Goal: Task Accomplishment & Management: Complete application form

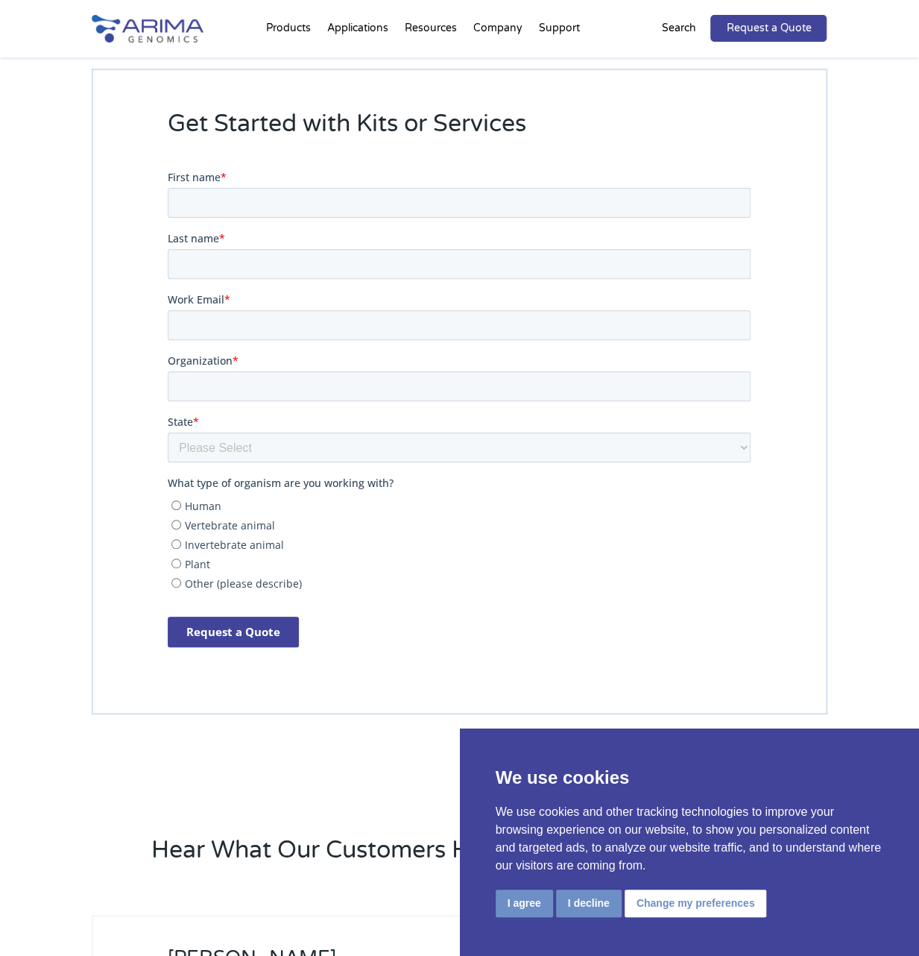
scroll to position [3180, 0]
click at [201, 197] on input "First name *" at bounding box center [459, 203] width 583 height 30
type input "[EMAIL_ADDRESS][DOMAIN_NAME]"
type input "Castle"
type input "Raley"
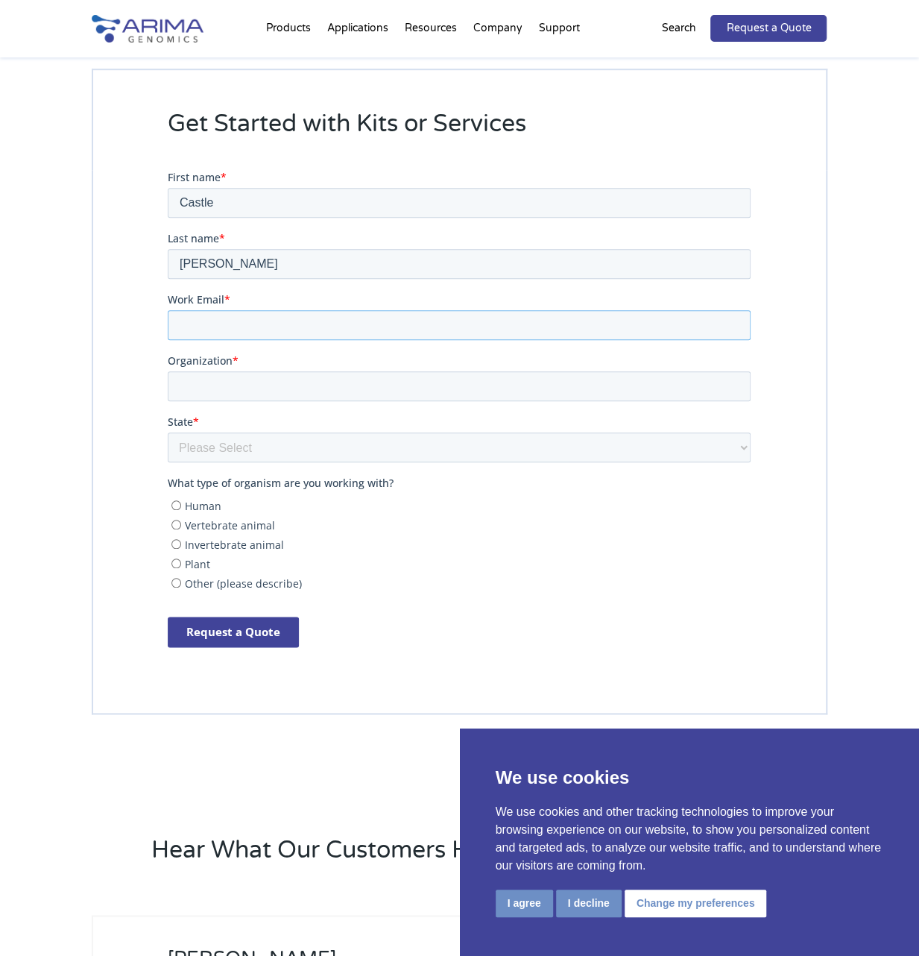
type input "[EMAIL_ADDRESS][DOMAIN_NAME]"
click at [247, 393] on input "Organization *" at bounding box center [459, 386] width 583 height 30
type input "HHMI"
click at [253, 445] on select "Please Select Other/Non-US Alabama Alaska Arizona Arkansas California Colorado …" at bounding box center [459, 447] width 583 height 30
select select "Virginia"
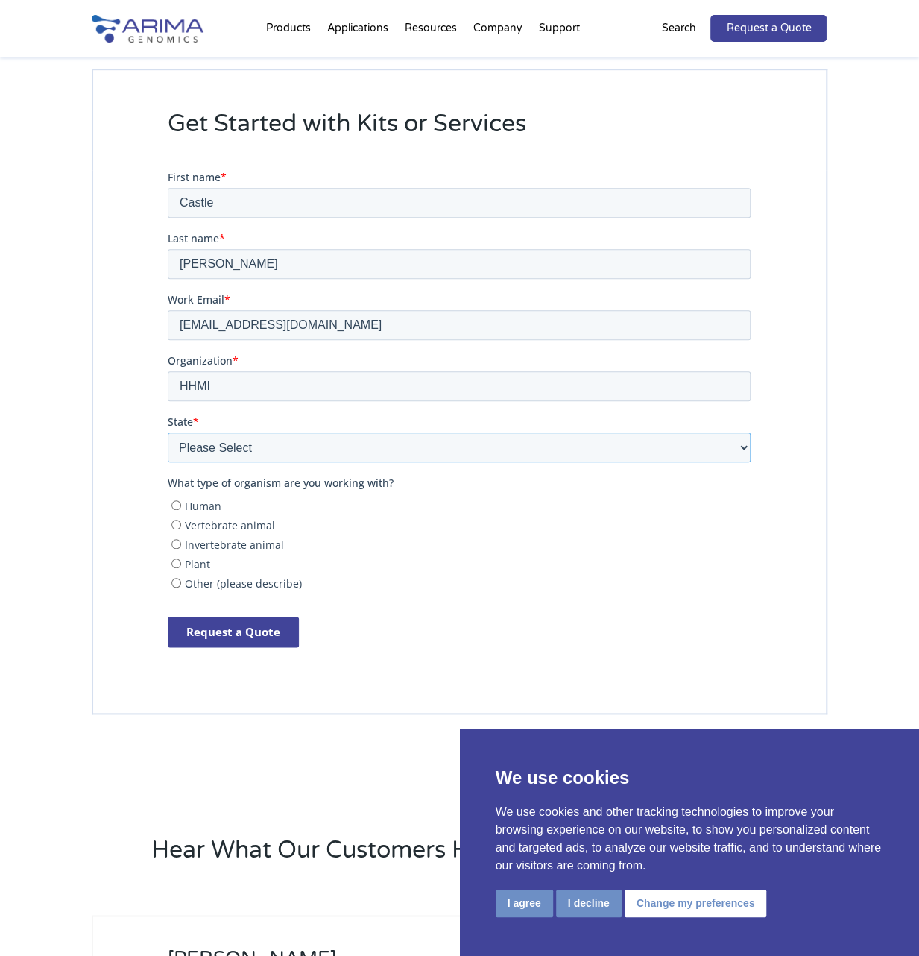
click at [168, 432] on select "Please Select Other/Non-US Alabama Alaska Arizona Arkansas California Colorado …" at bounding box center [459, 447] width 583 height 30
click at [175, 523] on input "Vertebrate animal" at bounding box center [177, 525] width 10 height 10
radio input "true"
click at [177, 544] on input "Invertebrate animal" at bounding box center [177, 544] width 10 height 10
radio input "true"
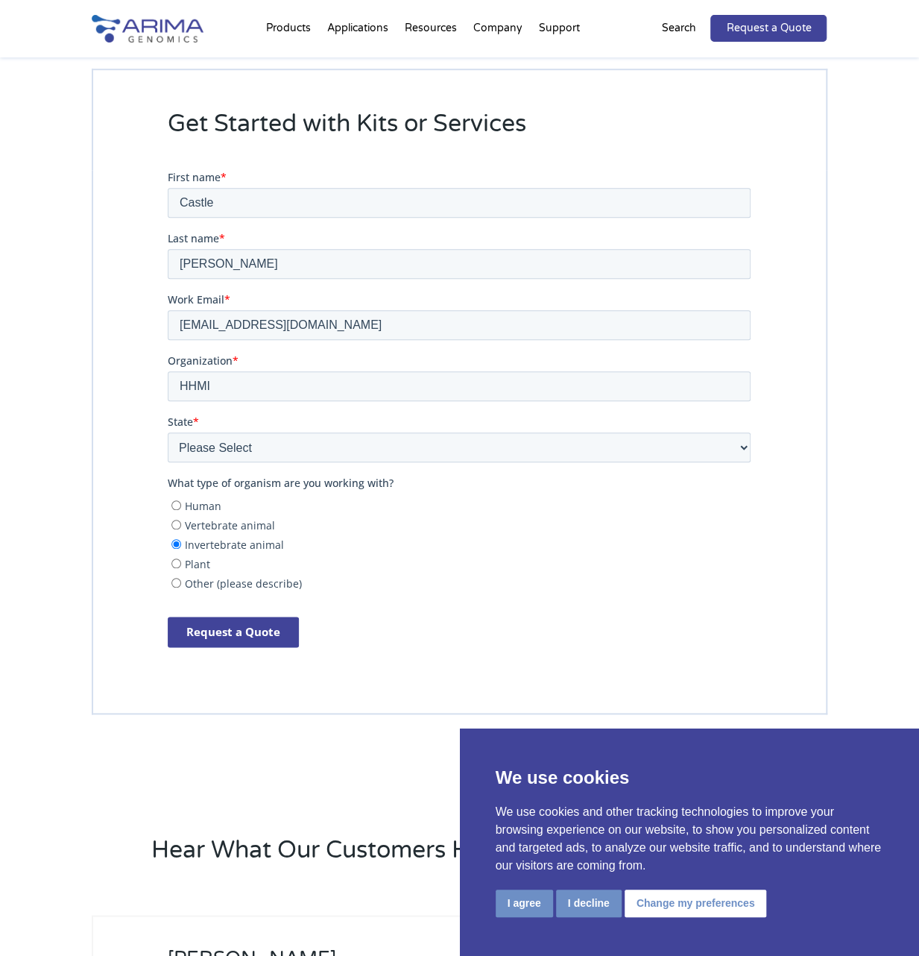
click at [236, 634] on input "Request a Quote" at bounding box center [233, 632] width 131 height 31
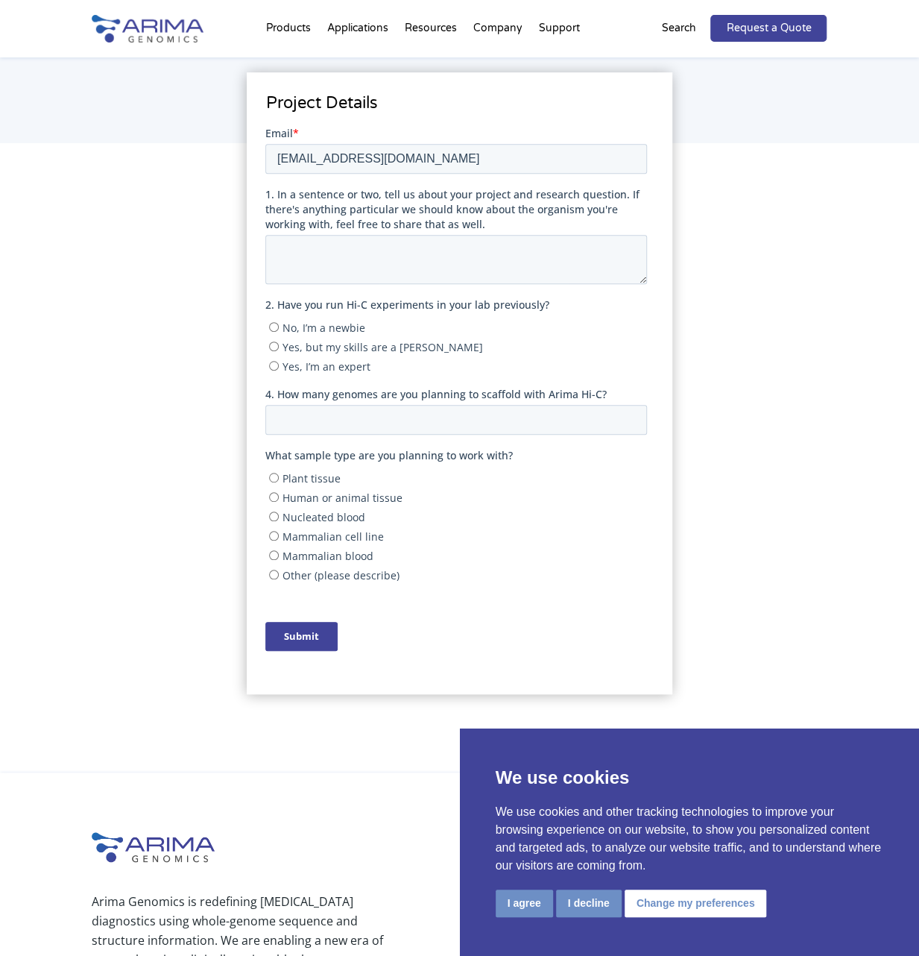
scroll to position [245, 0]
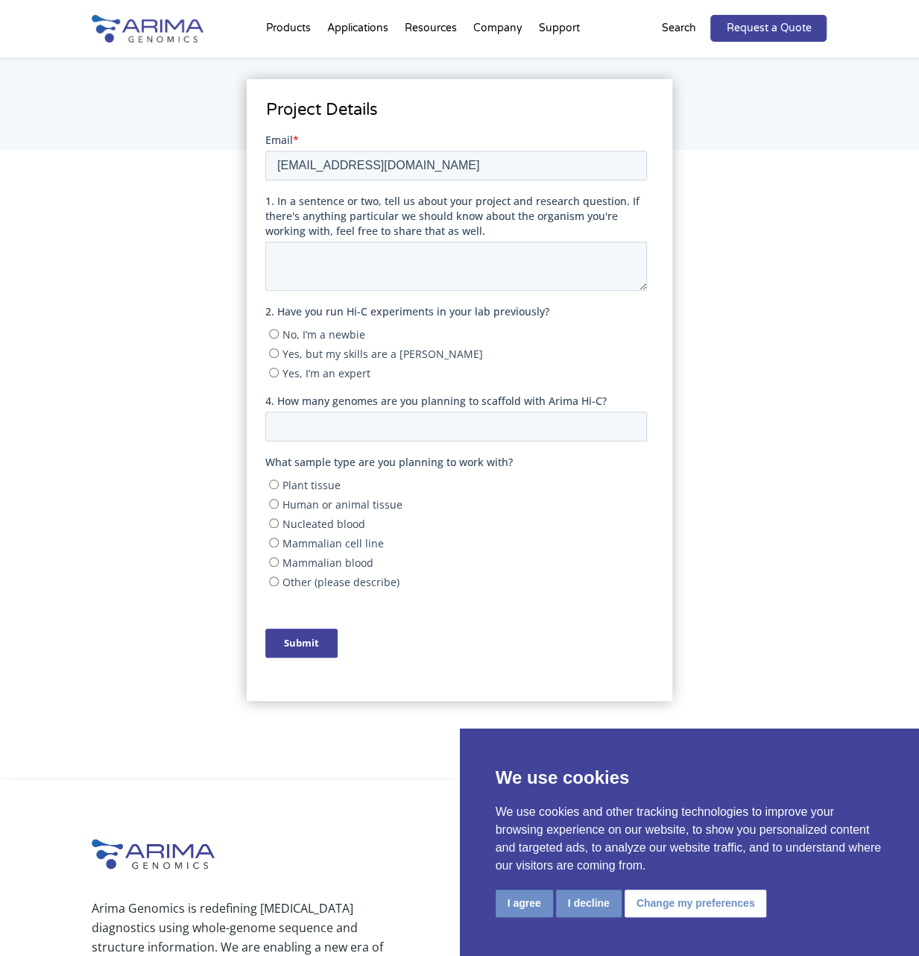
click at [274, 370] on input "Yes, I’m an expert" at bounding box center [274, 372] width 10 height 10
radio input "true"
click at [336, 268] on textarea "1. In a sentence or two, tell us about your project and research question. If t…" at bounding box center [456, 265] width 382 height 49
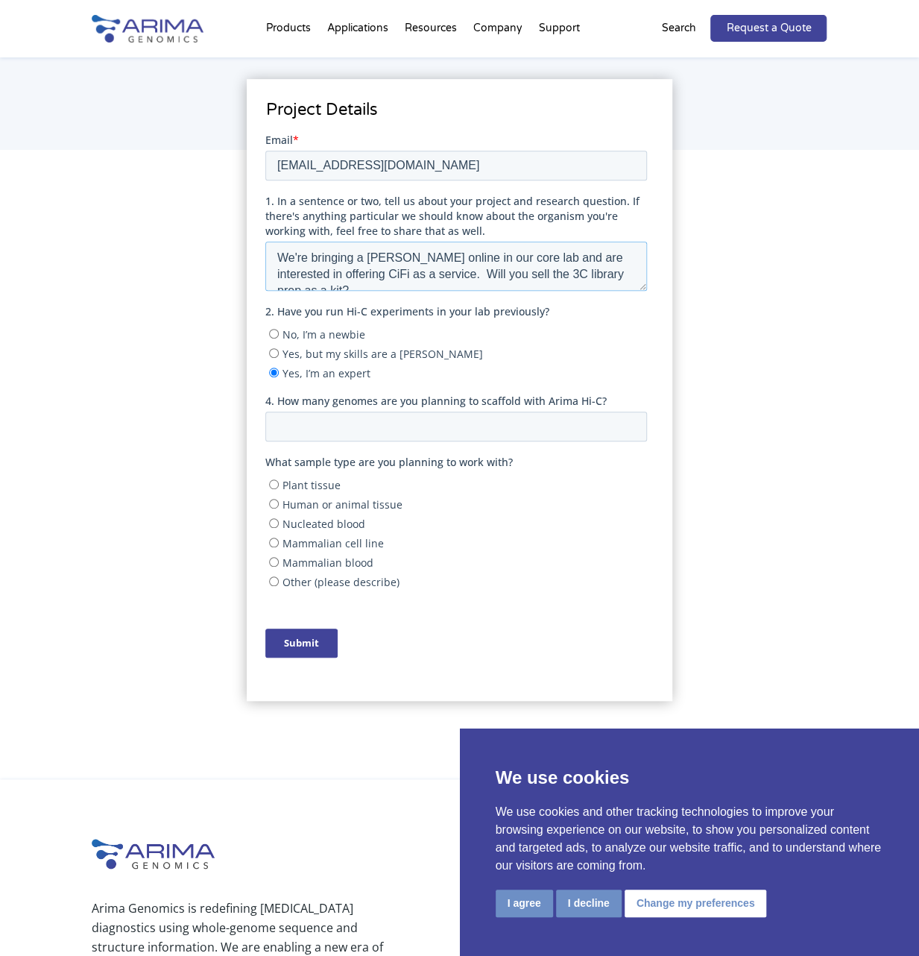
type textarea "We're bringing a [PERSON_NAME] online in our core lab and are interested in off…"
click at [439, 424] on input "4. How many genomes are you planning to scaffold with Arima Hi-C?" at bounding box center [456, 426] width 382 height 30
click at [631, 420] on input "1" at bounding box center [456, 426] width 382 height 30
click at [631, 420] on input "2" at bounding box center [456, 426] width 382 height 30
click at [631, 420] on input "3" at bounding box center [456, 426] width 382 height 30
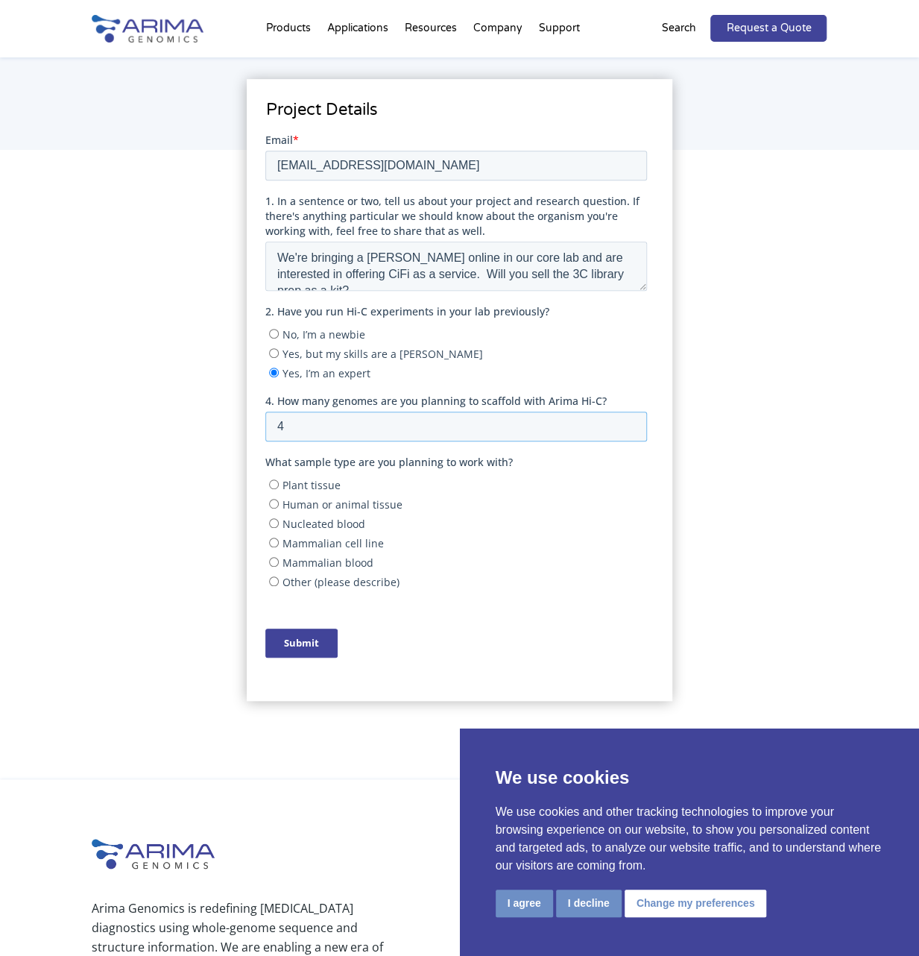
click at [631, 420] on input "4" at bounding box center [456, 426] width 382 height 30
click at [631, 420] on input "5" at bounding box center [456, 426] width 382 height 30
click at [631, 420] on input "6" at bounding box center [456, 426] width 382 height 30
click at [632, 431] on input "5" at bounding box center [456, 426] width 382 height 30
click at [632, 431] on input "4" at bounding box center [456, 426] width 382 height 30
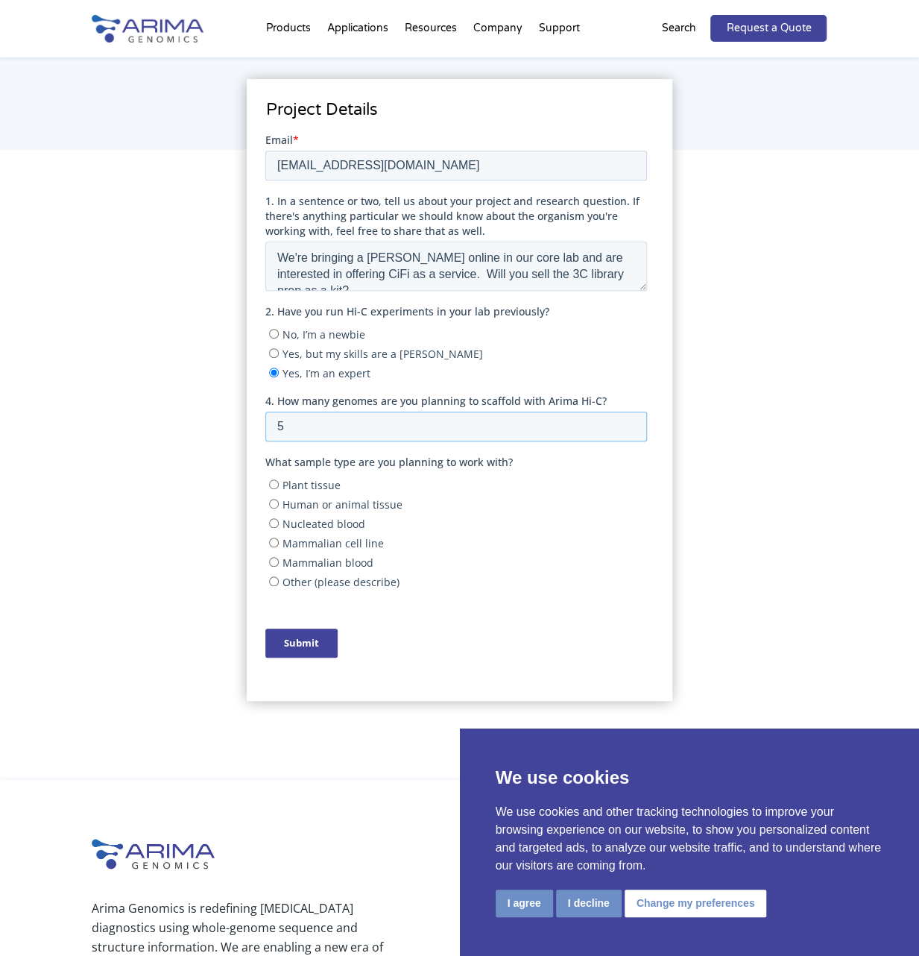
type input "5"
click at [630, 421] on input "5" at bounding box center [456, 426] width 382 height 30
click at [273, 482] on input "Plant tissue" at bounding box center [274, 484] width 10 height 10
radio input "true"
click at [271, 503] on input "Human or animal tissue" at bounding box center [274, 503] width 10 height 10
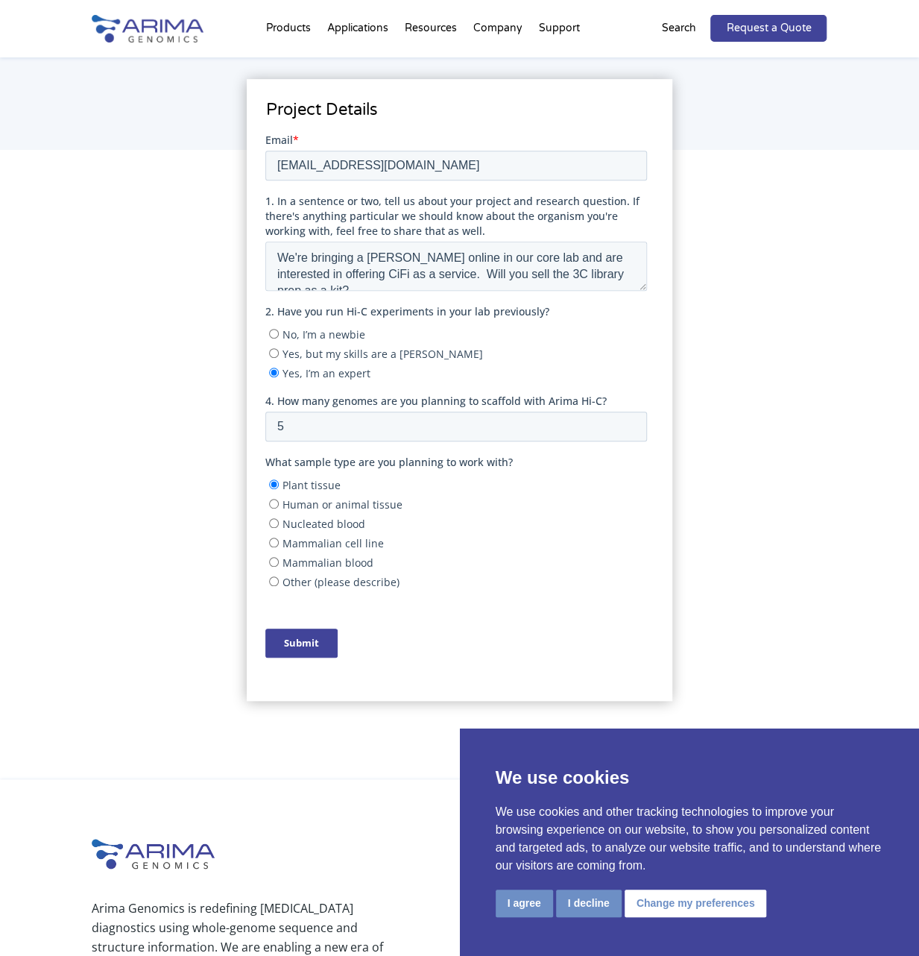
radio input "true"
click at [274, 482] on input "Plant tissue" at bounding box center [274, 484] width 10 height 10
radio input "true"
click at [272, 500] on input "Human or animal tissue" at bounding box center [274, 503] width 10 height 10
radio input "true"
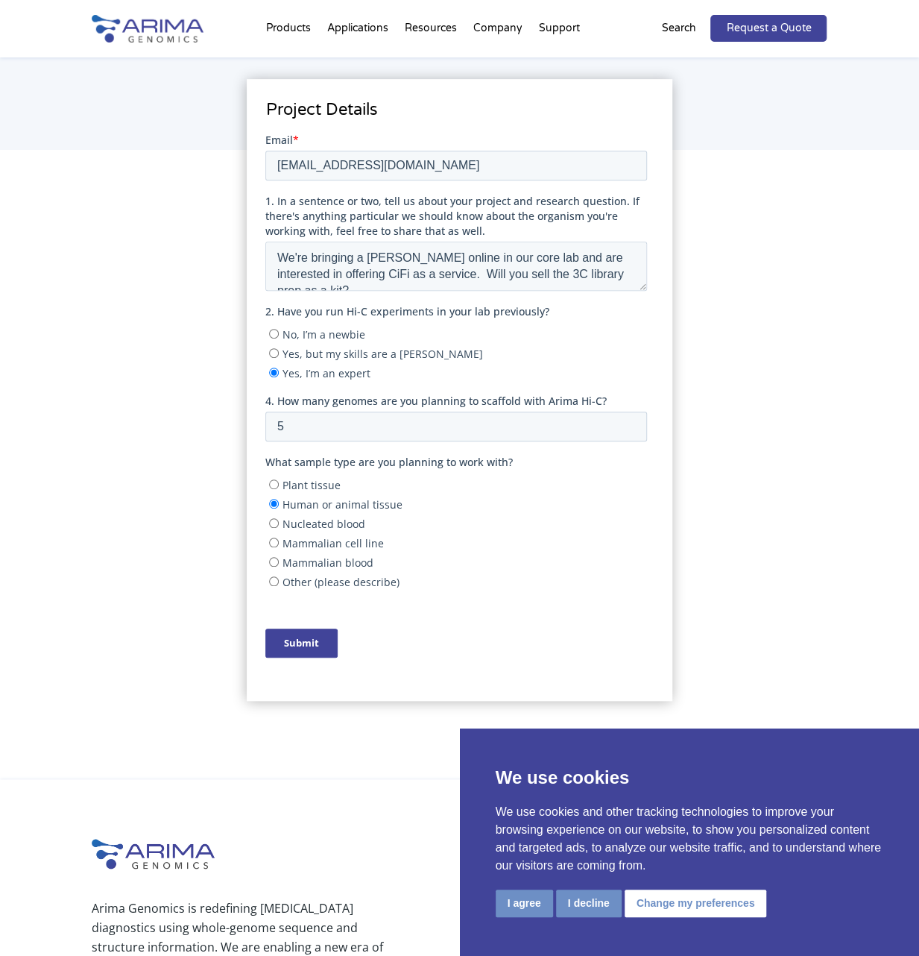
click at [295, 640] on input "Submit" at bounding box center [301, 642] width 72 height 29
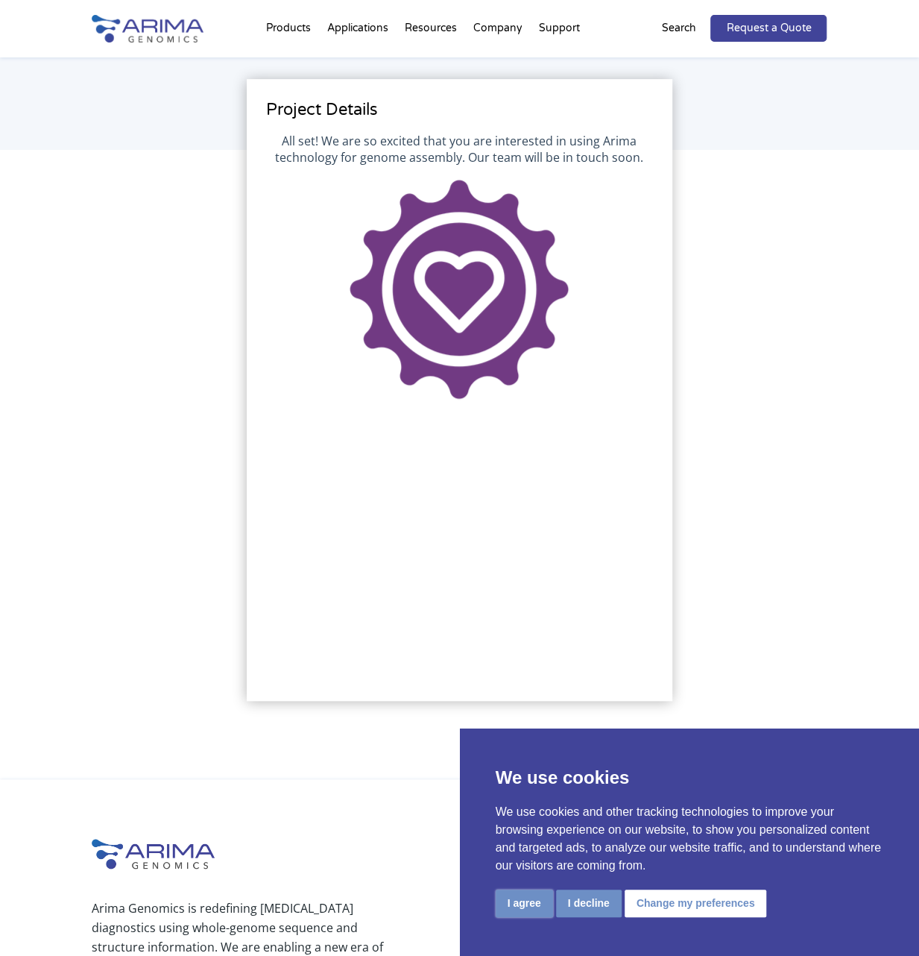
drag, startPoint x: 523, startPoint y: 904, endPoint x: 504, endPoint y: 904, distance: 18.7
click at [521, 904] on button "I agree" at bounding box center [524, 904] width 57 height 28
